Goal: Task Accomplishment & Management: Manage account settings

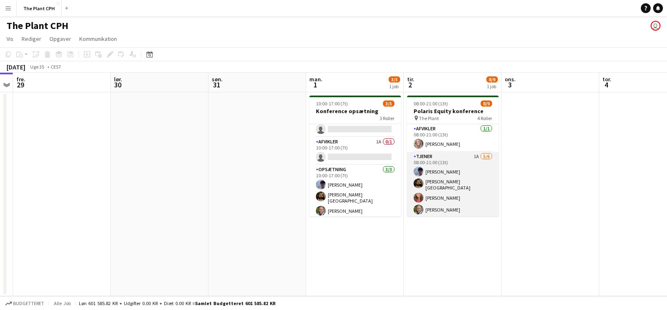
click at [453, 169] on app-card-role "Tjener 1A [DATE] 08:00-21:00 (13t) [PERSON_NAME] [PERSON_NAME]-[PERSON_NAME] [P…" at bounding box center [452, 196] width 91 height 89
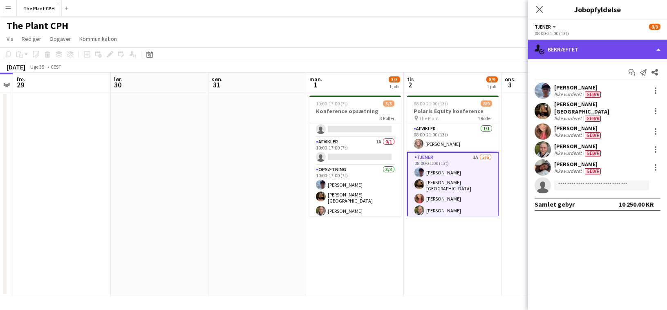
click at [565, 52] on div "single-neutral-actions-check-2 Bekræftet" at bounding box center [597, 50] width 139 height 20
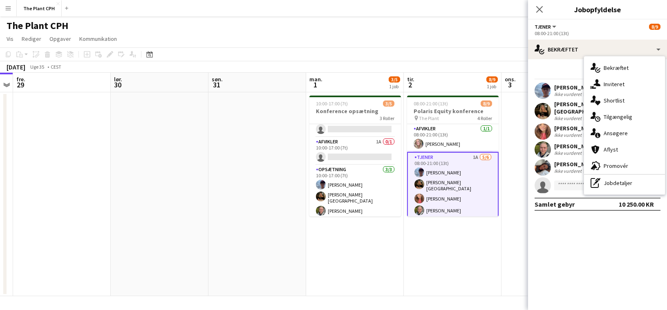
click at [618, 138] on div "single-neutral-actions-information Ansøgere" at bounding box center [624, 133] width 81 height 16
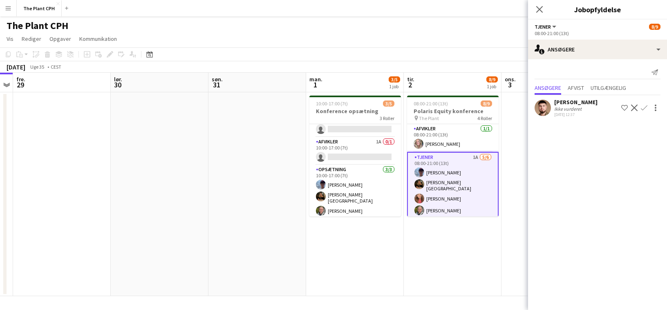
click at [562, 116] on div "[DATE] 12:37" at bounding box center [575, 114] width 43 height 5
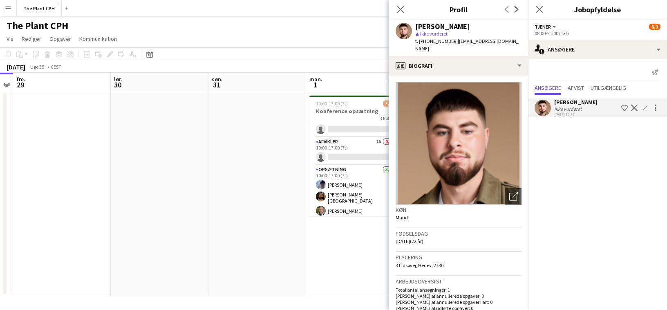
click at [290, 213] on app-date-cell at bounding box center [257, 194] width 98 height 204
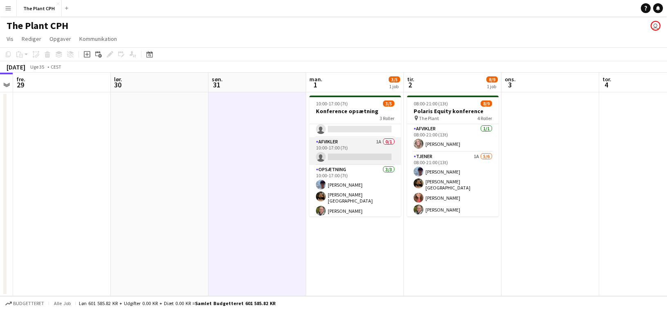
click at [377, 158] on app-card-role "Afvikler 1A 0/1 10:00-17:00 (7t) single-neutral-actions" at bounding box center [354, 151] width 91 height 28
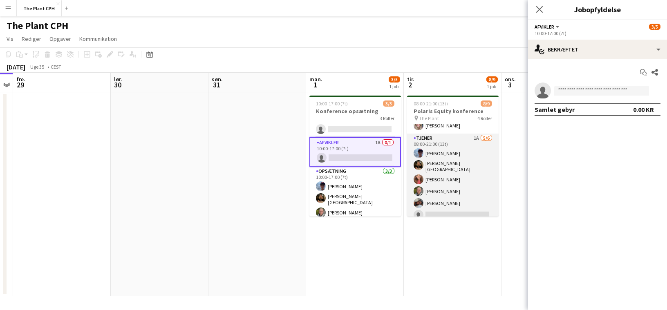
scroll to position [15, 0]
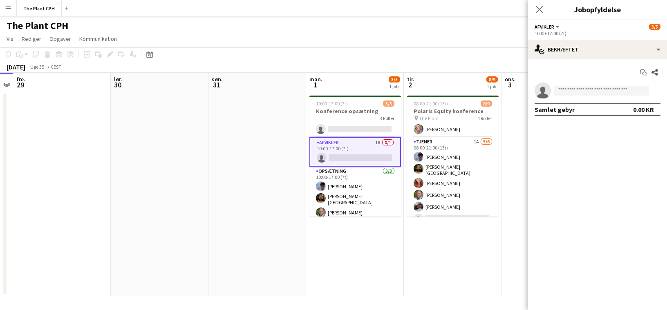
click at [429, 65] on div "[DATE] Uge 35 • CEST" at bounding box center [333, 66] width 667 height 11
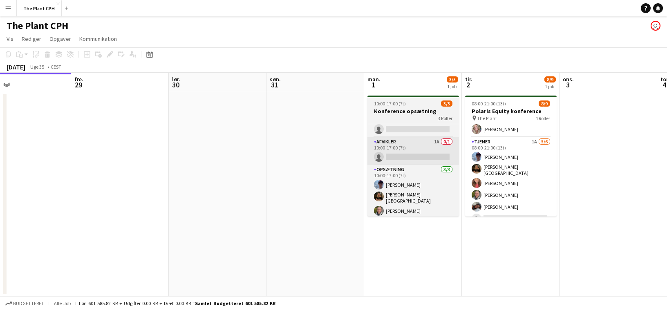
scroll to position [0, 221]
